Goal: Navigation & Orientation: Find specific page/section

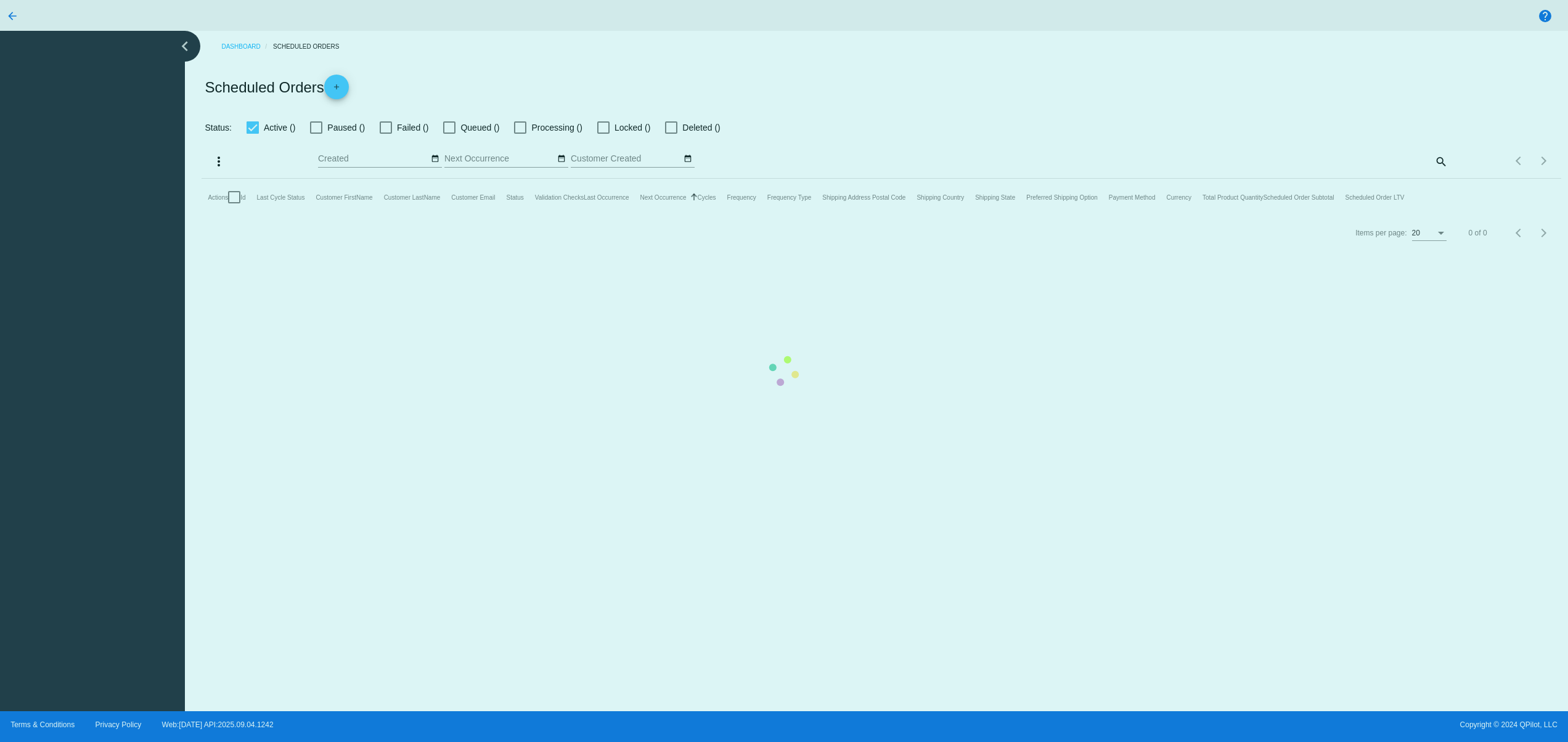
click at [202, 178] on mat-table "Actions Id Last Cycle Status Customer FirstName Customer LastName Customer Emai…" at bounding box center [881, 197] width 1359 height 37
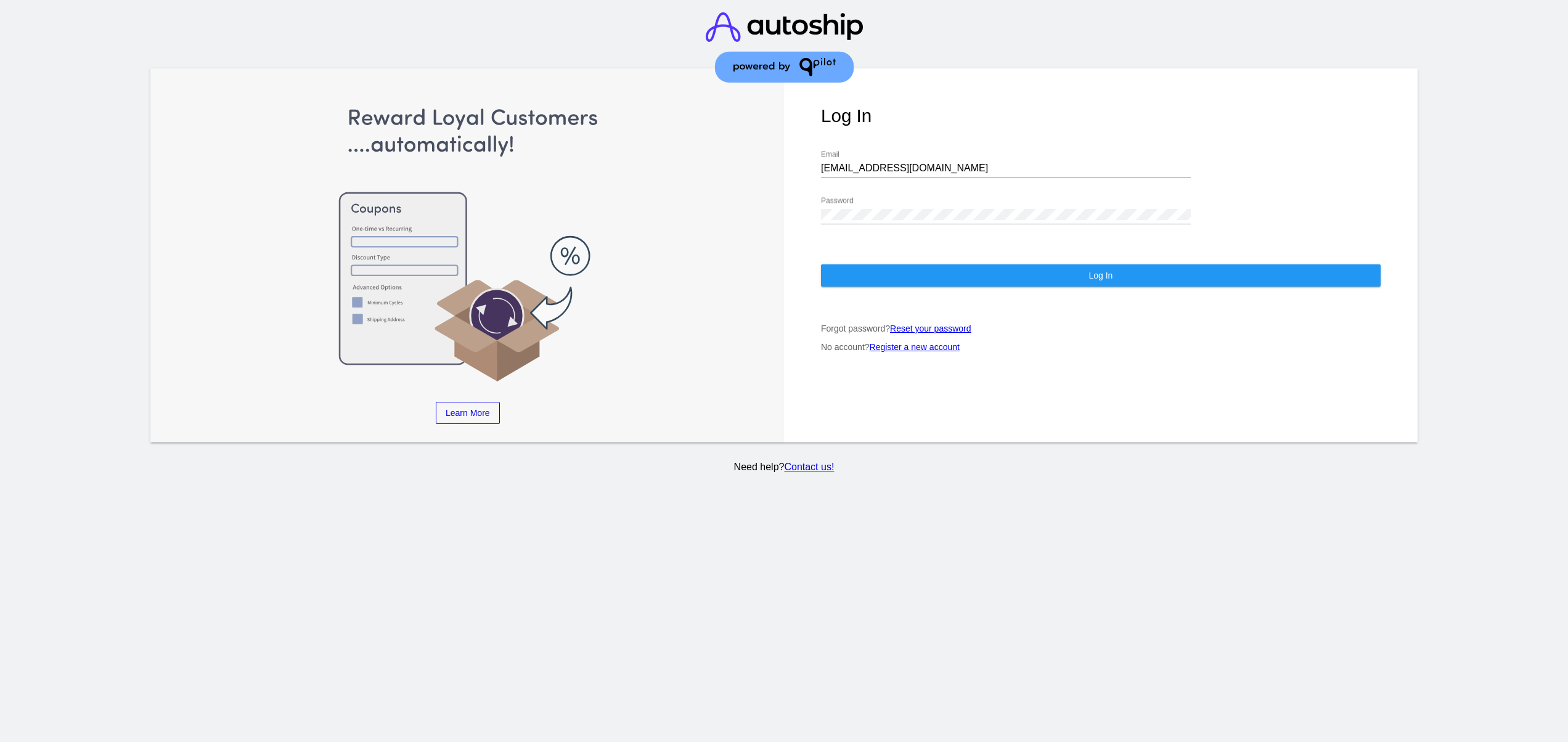
click at [888, 282] on button "Log In" at bounding box center [1101, 275] width 560 height 22
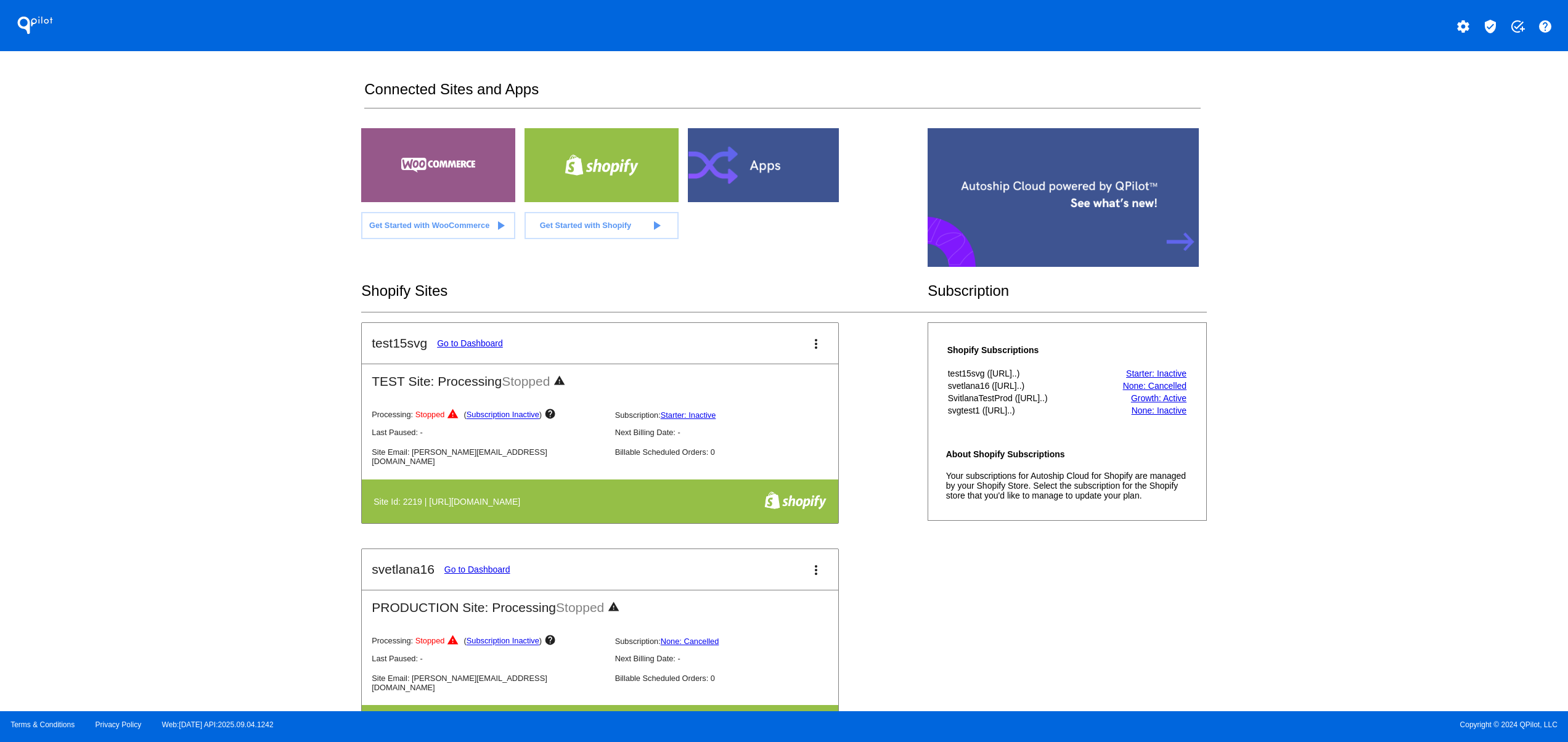
click at [740, 188] on div at bounding box center [765, 165] width 154 height 74
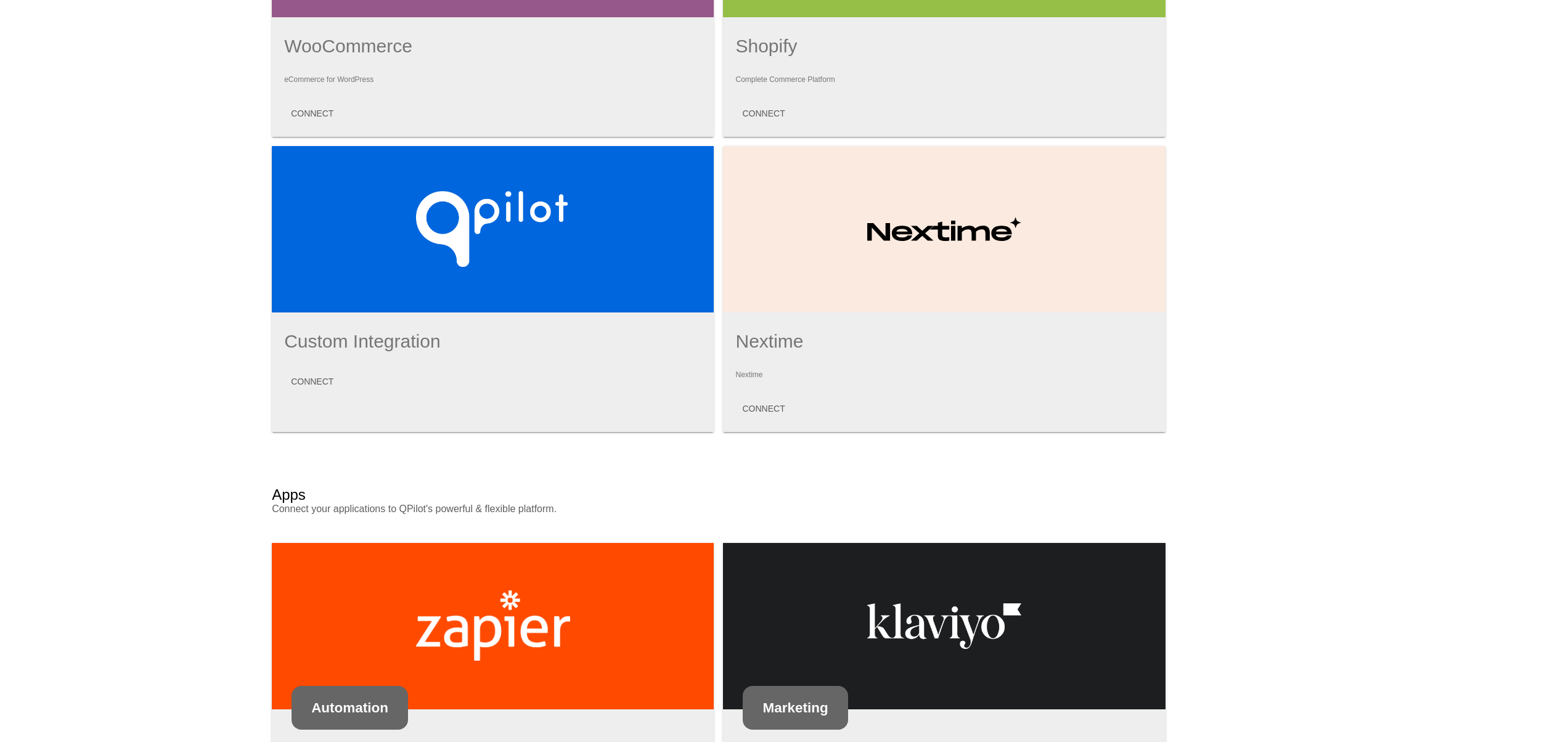
scroll to position [278, 0]
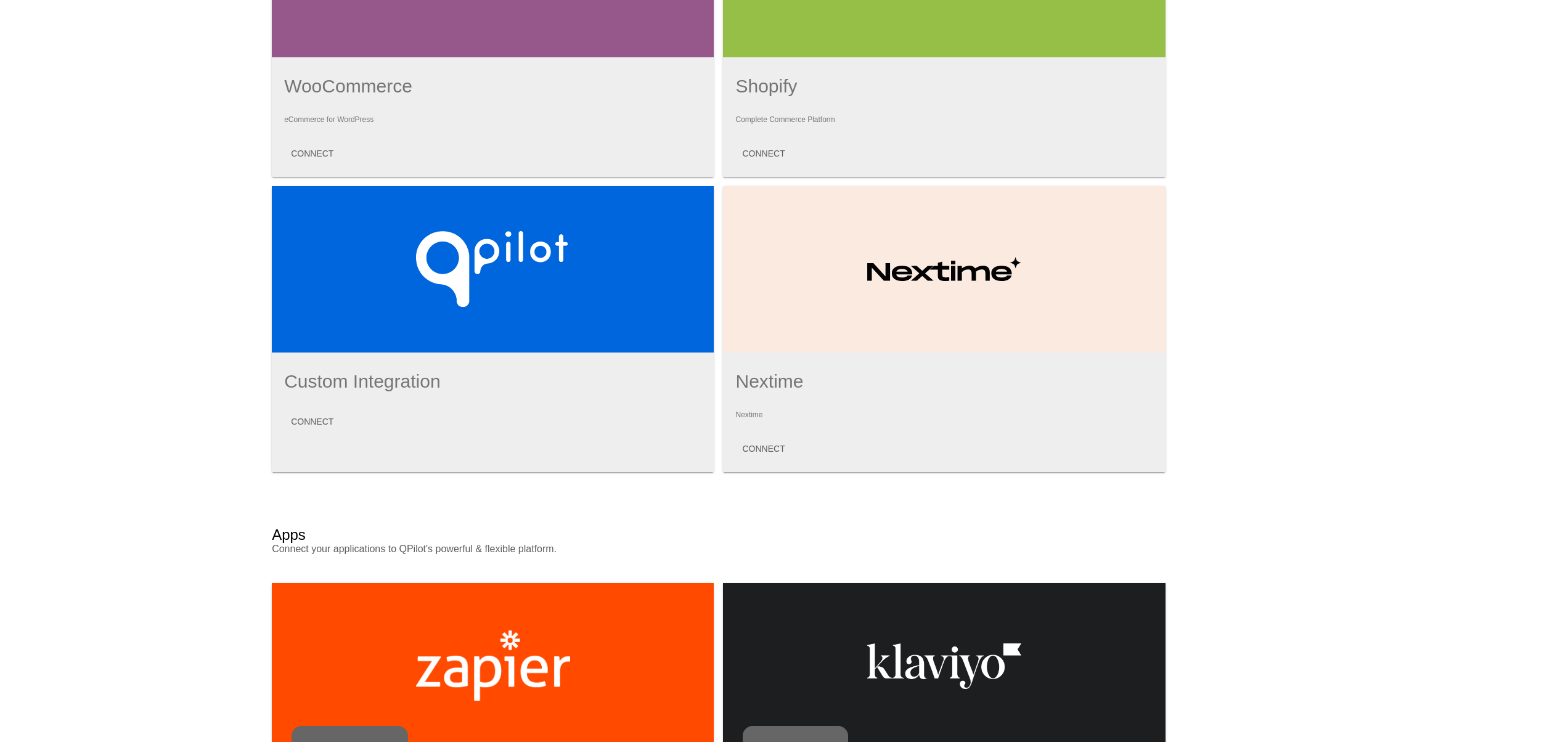
drag, startPoint x: 1071, startPoint y: 311, endPoint x: 728, endPoint y: 287, distance: 343.8
click at [728, 287] on div at bounding box center [944, 269] width 442 height 167
click at [1177, 427] on div "Profile Subscription Apps Online Stores: Autoship Cloud powered by QPilot™ Inte…" at bounding box center [784, 383] width 1568 height 1121
drag, startPoint x: 729, startPoint y: 388, endPoint x: 949, endPoint y: 389, distance: 220.0
click at [853, 389] on h1 "Nextime" at bounding box center [943, 381] width 417 height 21
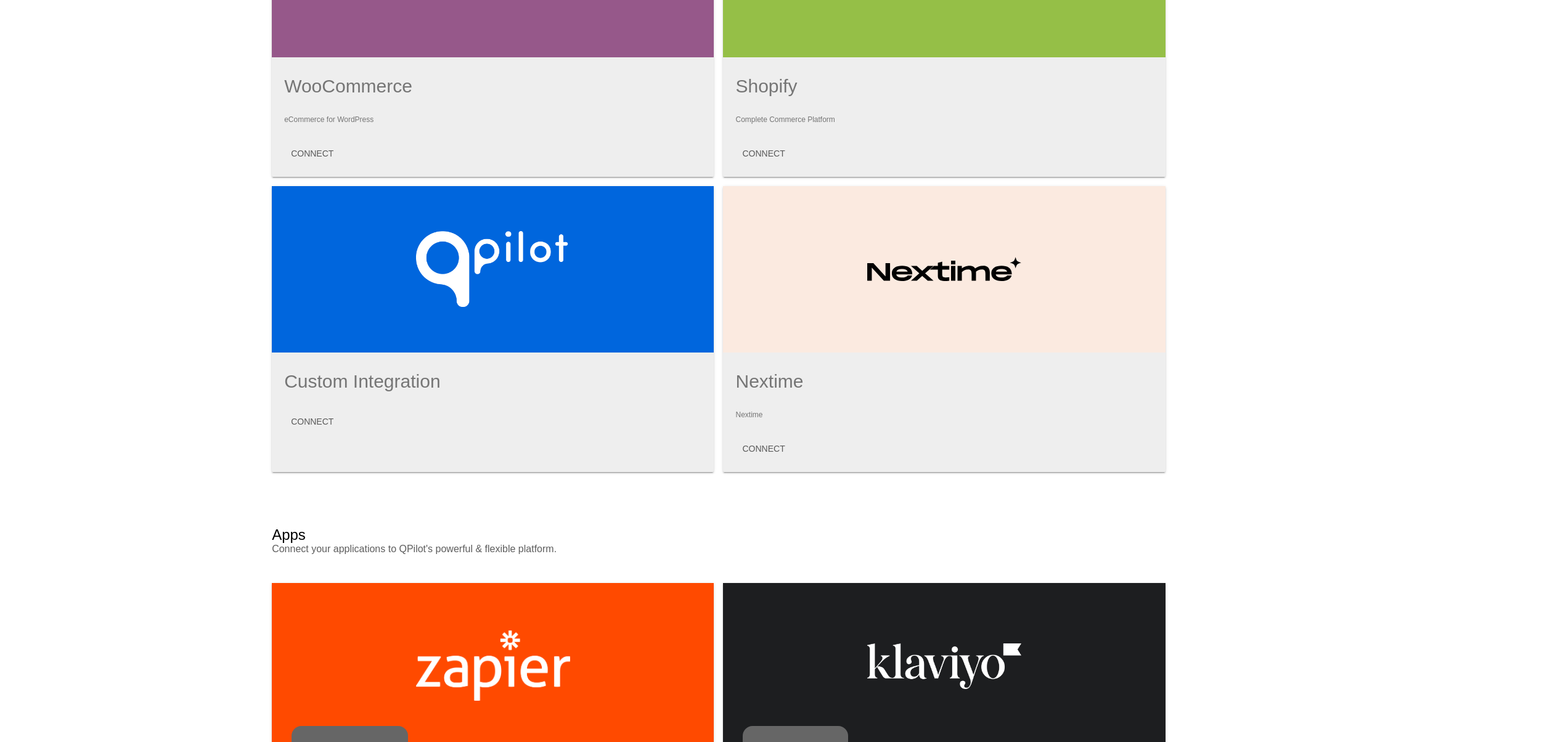
click at [1275, 481] on div "Profile Subscription Apps Online Stores: Autoship Cloud powered by QPilot™ Inte…" at bounding box center [784, 383] width 1568 height 1121
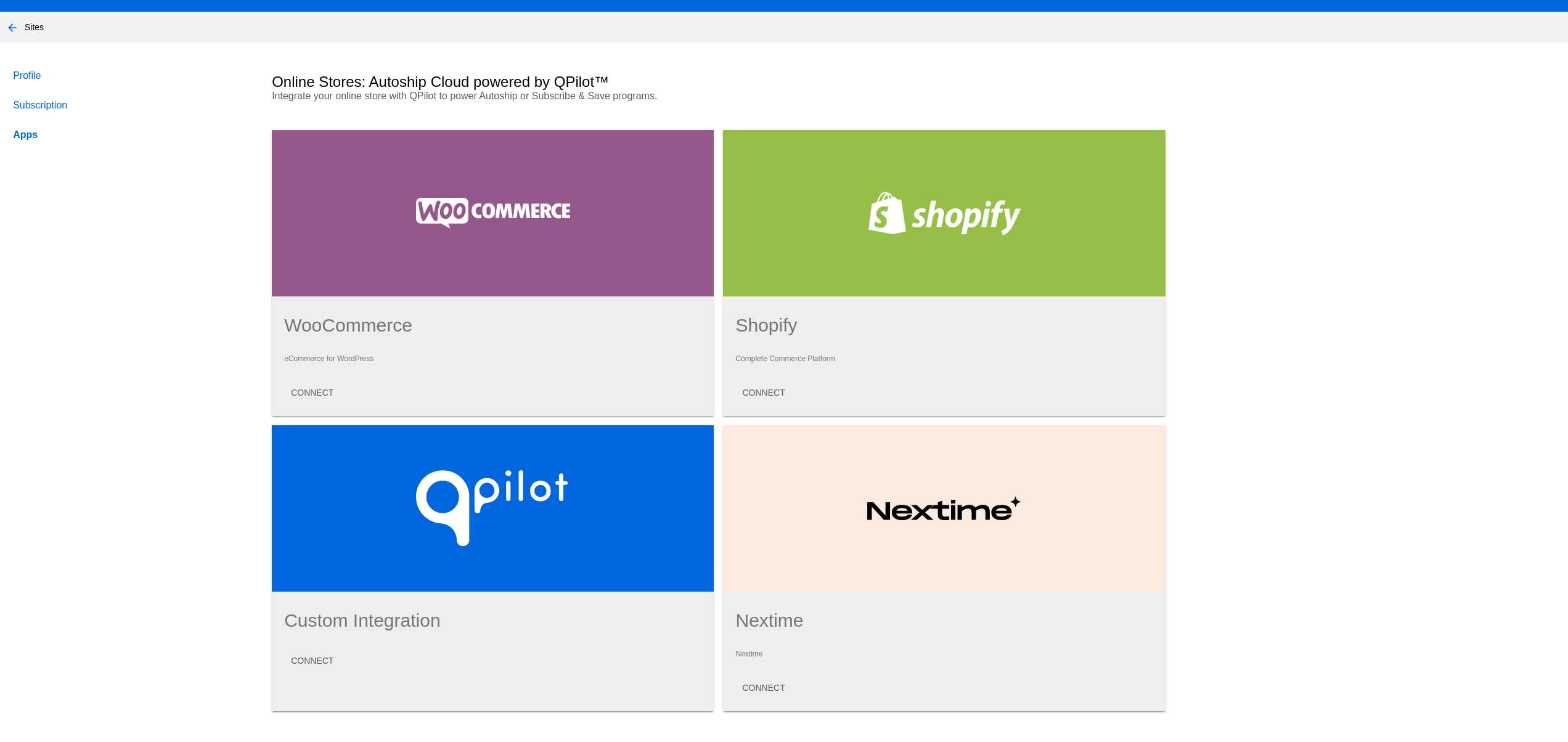
scroll to position [0, 0]
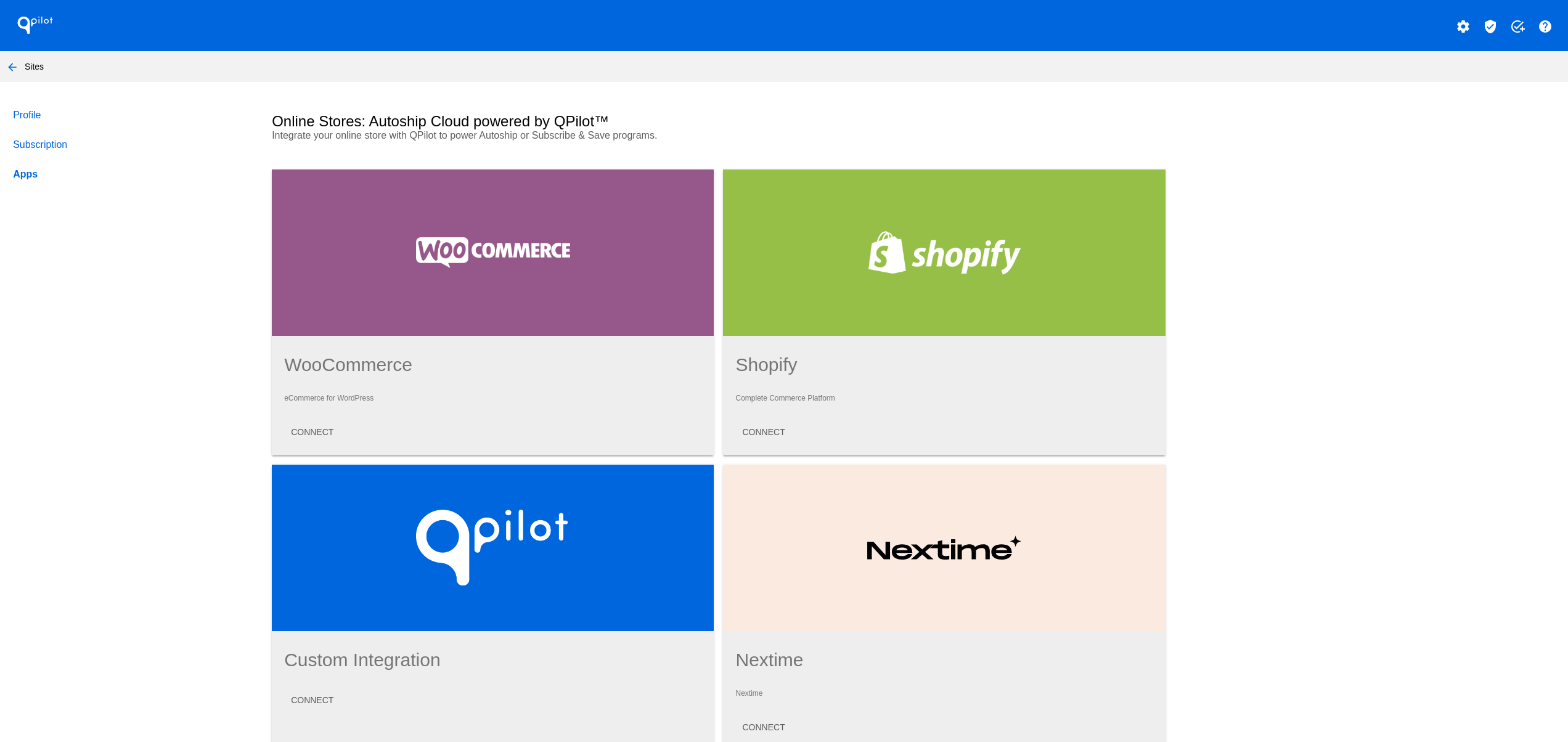
drag, startPoint x: 935, startPoint y: 568, endPoint x: 800, endPoint y: 567, distance: 135.0
click at [807, 562] on div at bounding box center [944, 547] width 442 height 167
click at [1224, 638] on div "Profile Subscription Apps Online Stores: Autoship Cloud powered by QPilot™ Inte…" at bounding box center [784, 661] width 1568 height 1121
click at [20, 57] on button "arrow_back" at bounding box center [12, 66] width 24 height 24
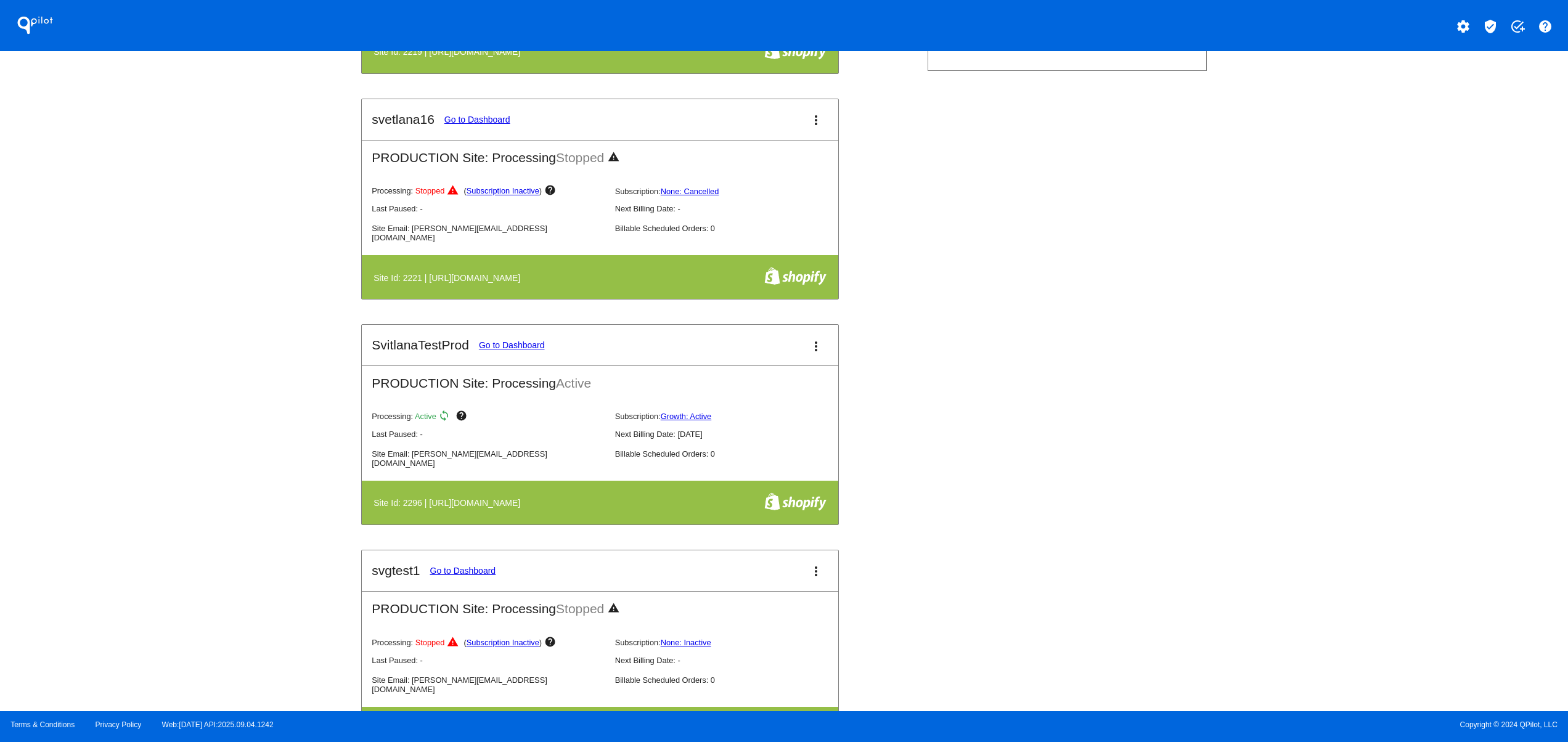
scroll to position [493, 0]
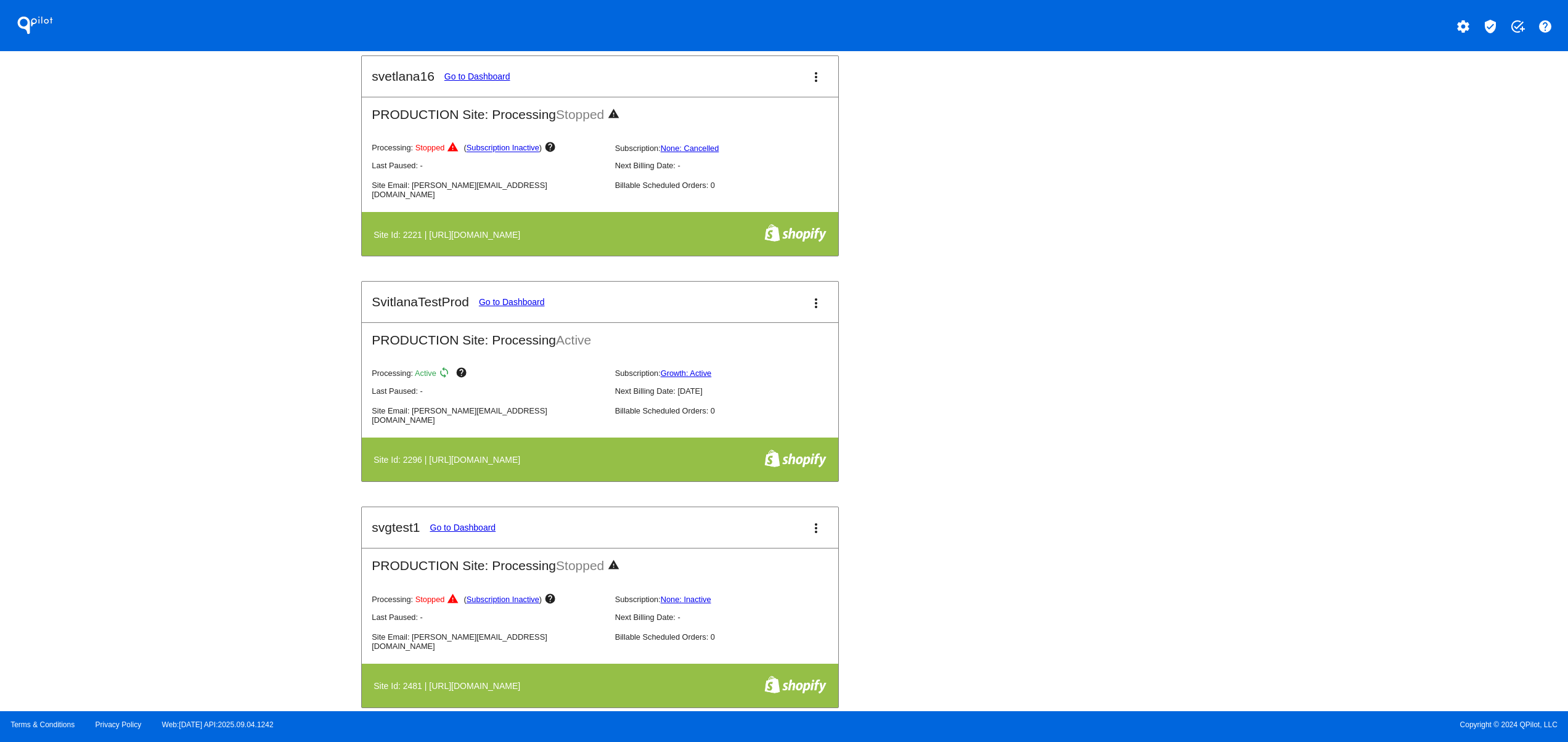
drag, startPoint x: 401, startPoint y: 459, endPoint x: 574, endPoint y: 462, distance: 173.0
click at [569, 462] on th "Site Id: 2296 | [URL][DOMAIN_NAME]" at bounding box center [533, 459] width 321 height 22
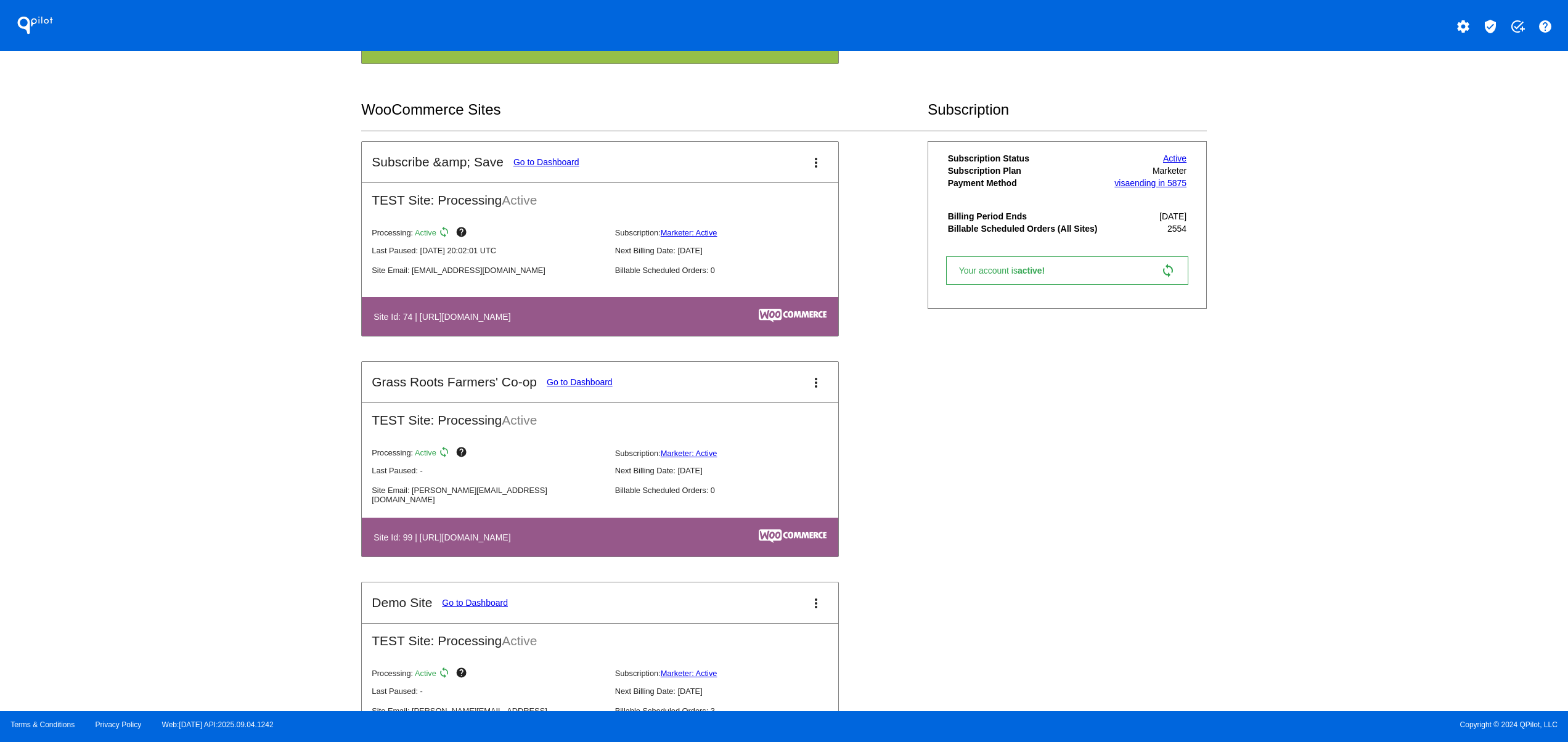
scroll to position [986, 0]
